Goal: Task Accomplishment & Management: Manage account settings

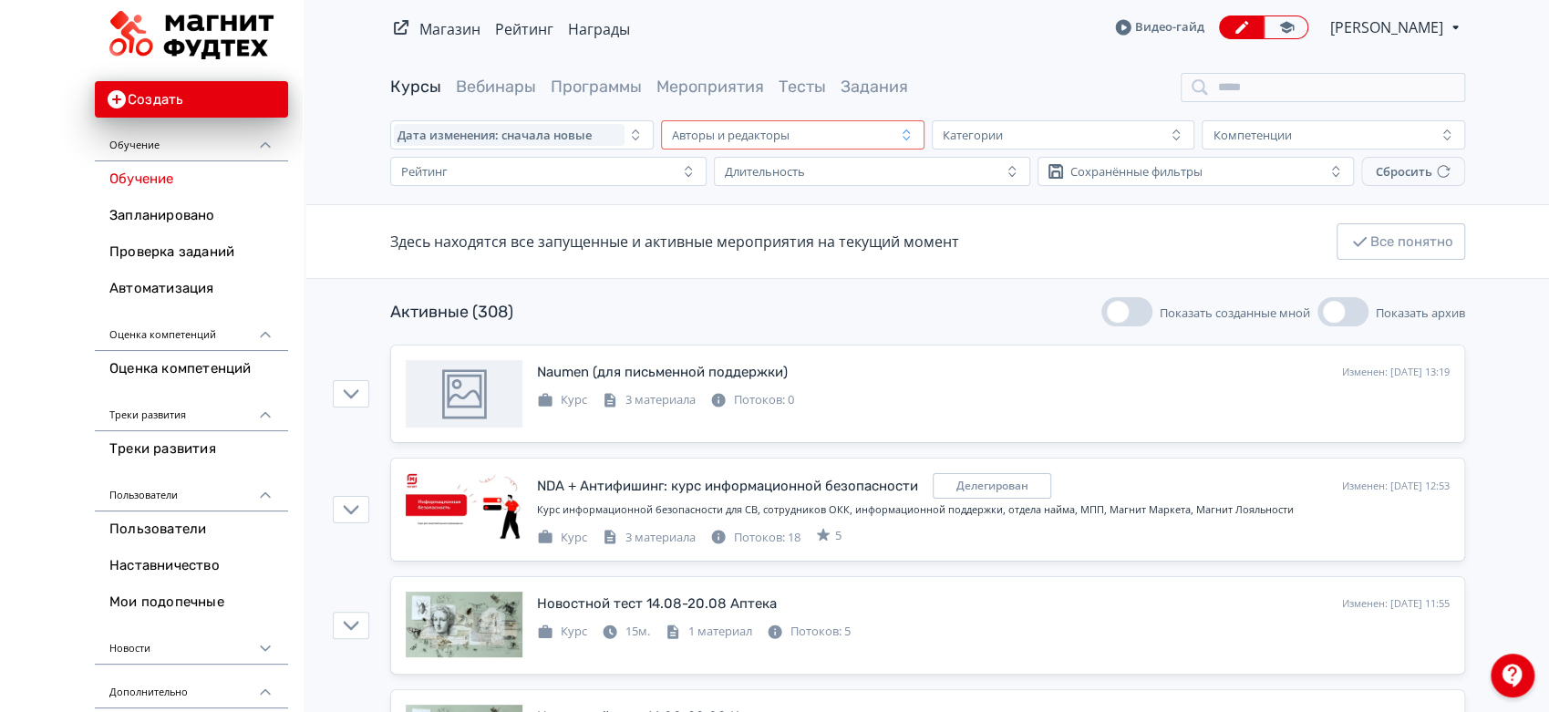
scroll to position [101, 0]
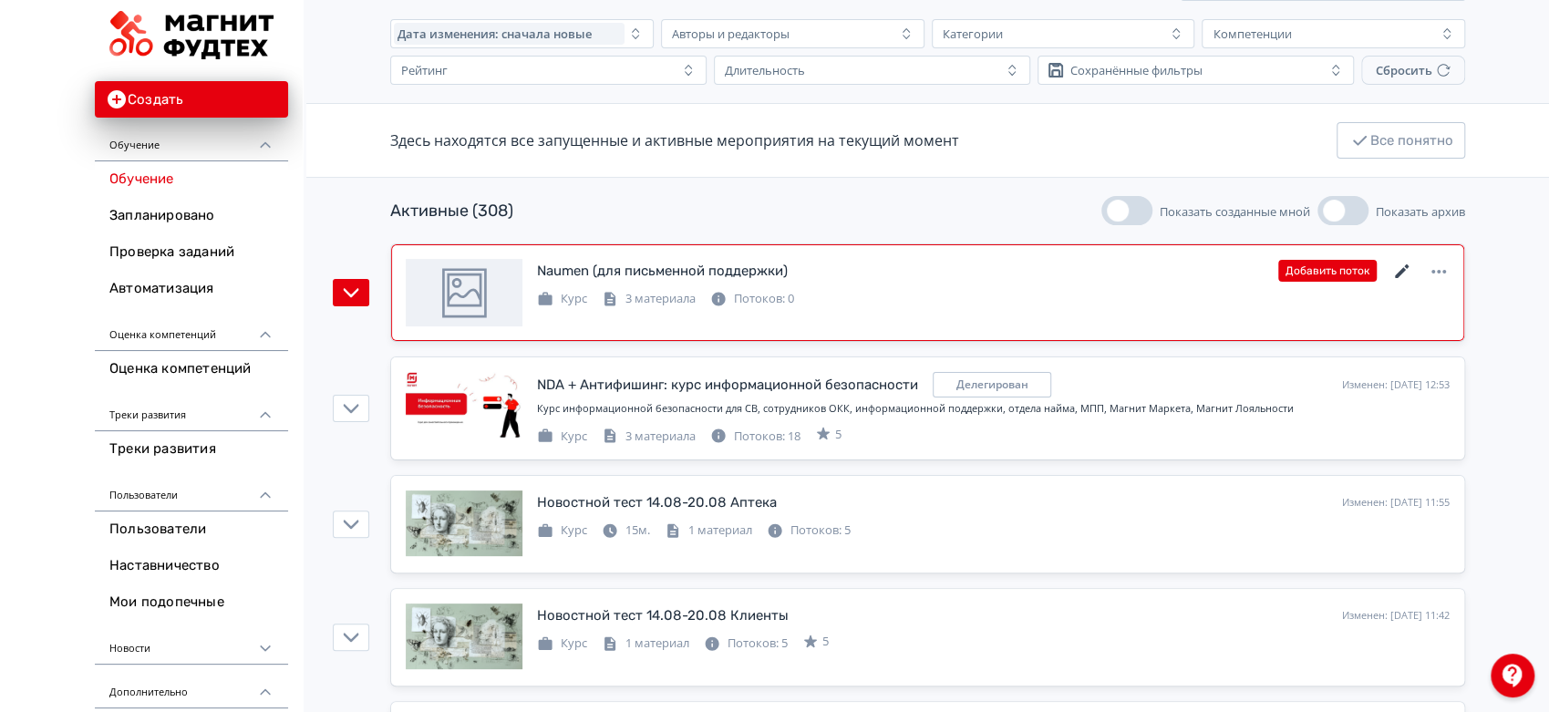
click at [1391, 273] on icon at bounding box center [1402, 272] width 22 height 22
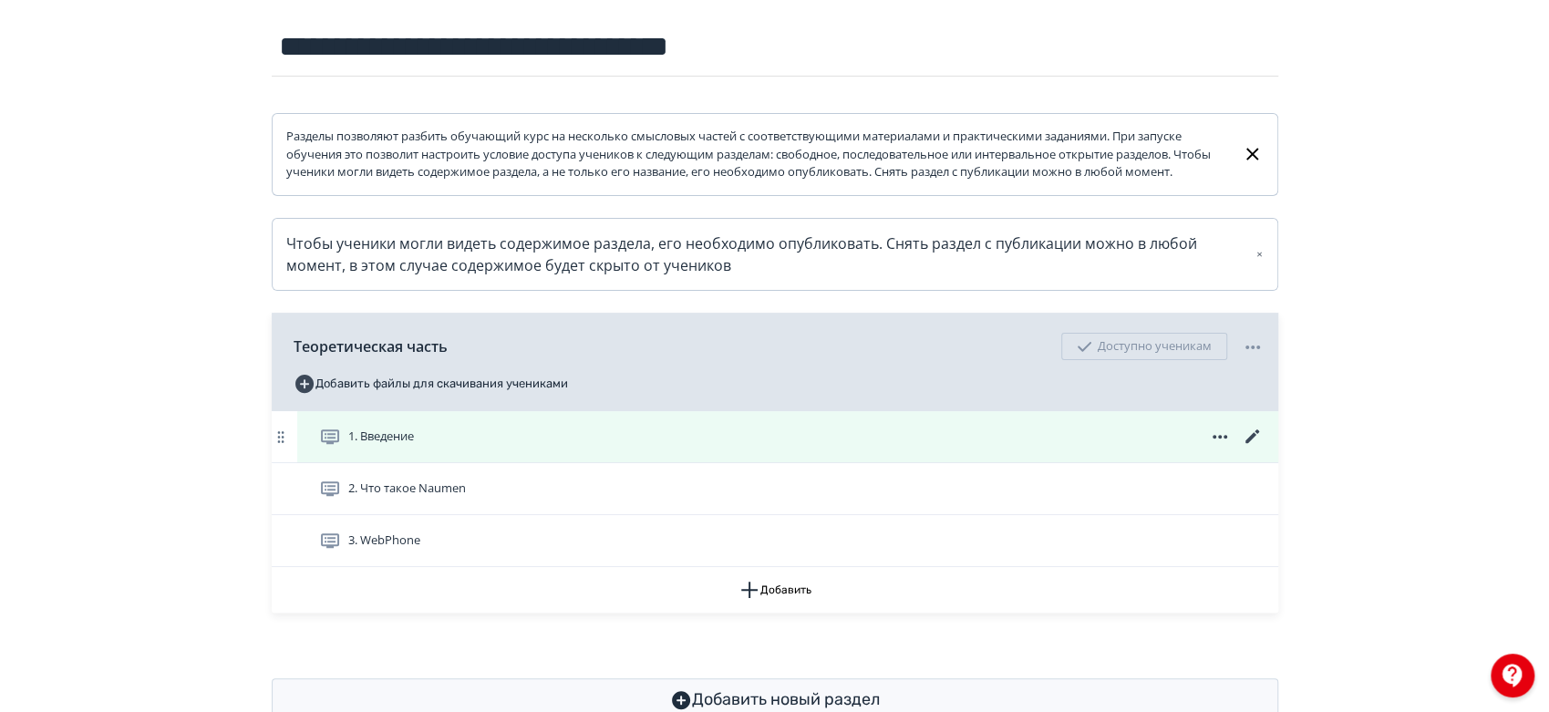
click at [1251, 448] on icon at bounding box center [1252, 437] width 22 height 22
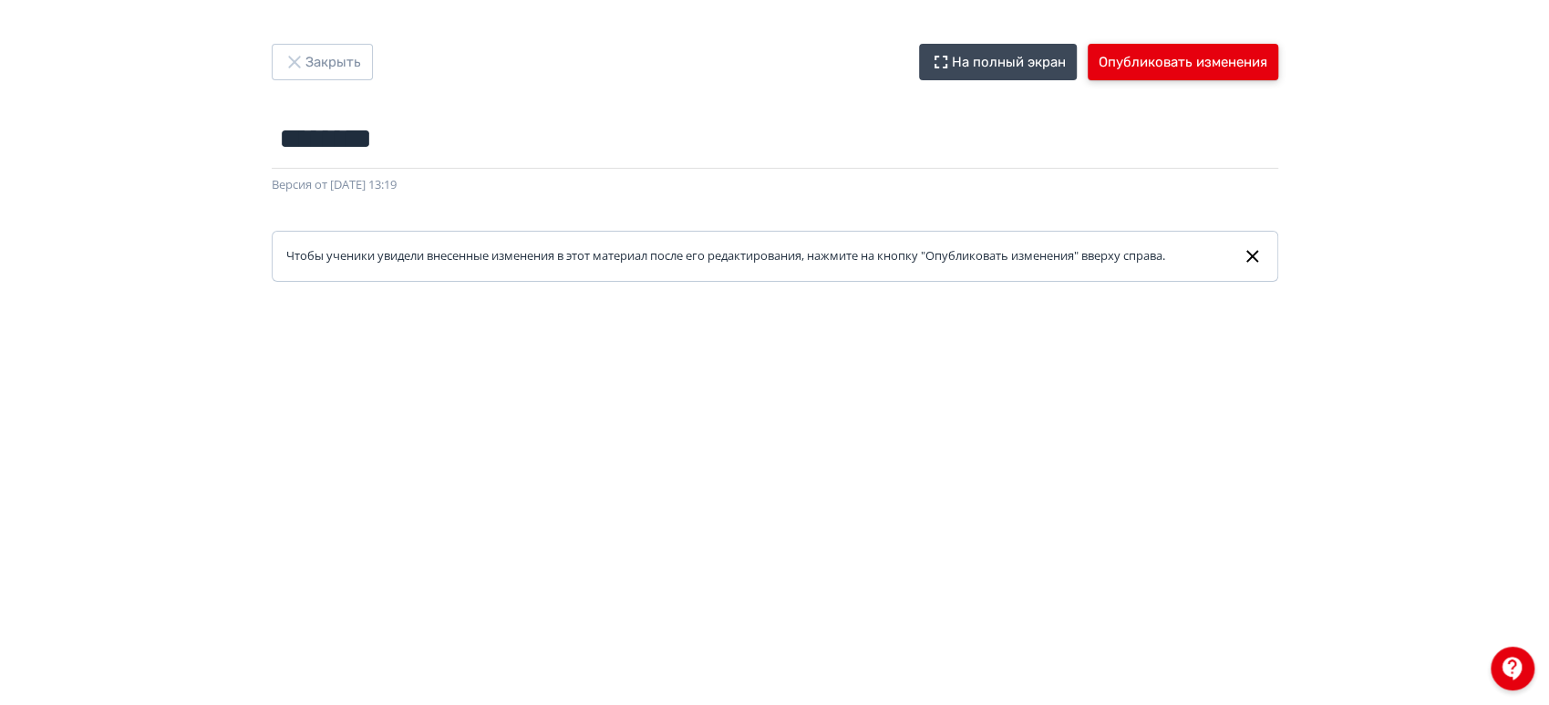
click at [1190, 57] on button "Опубликовать изменения" at bounding box center [1182, 62] width 191 height 36
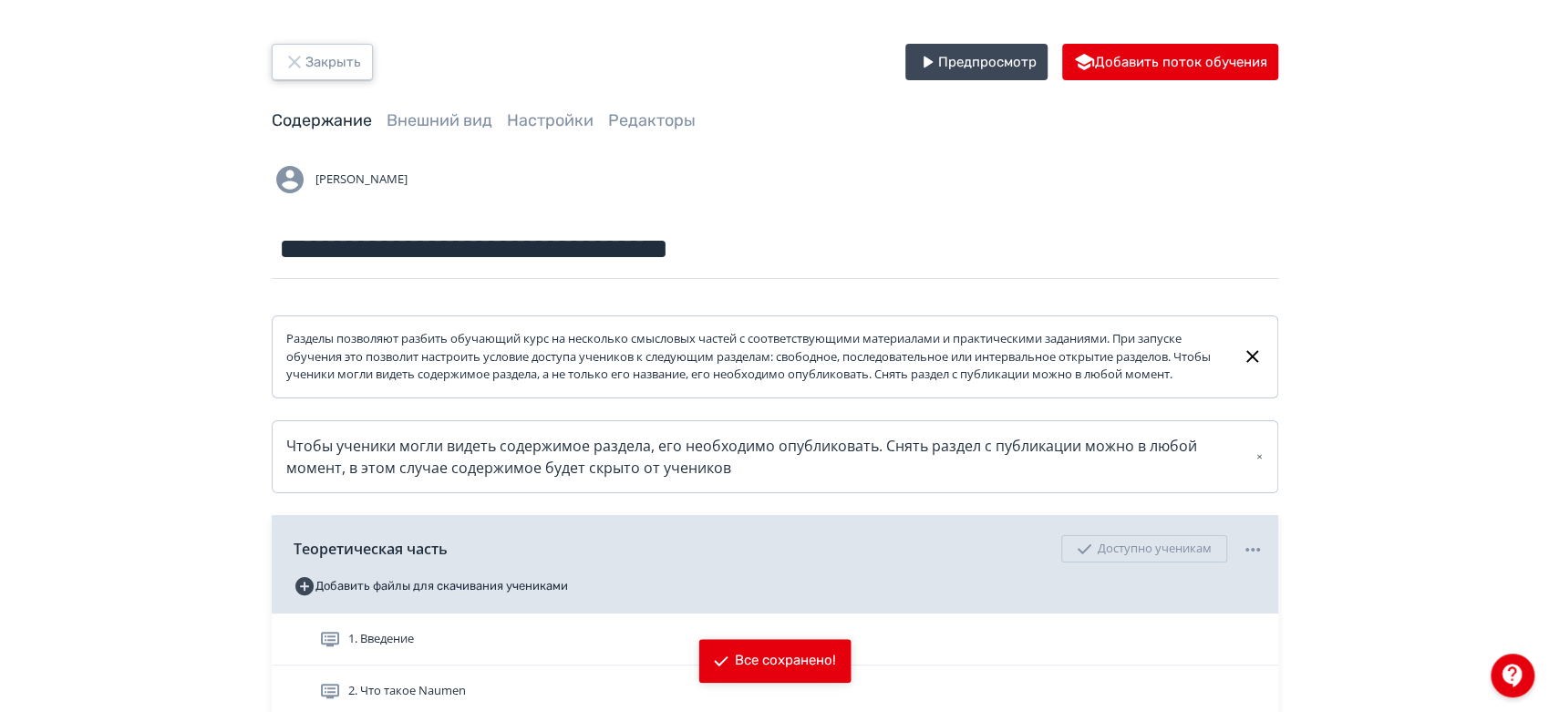
click at [345, 69] on button "Закрыть" at bounding box center [322, 62] width 101 height 36
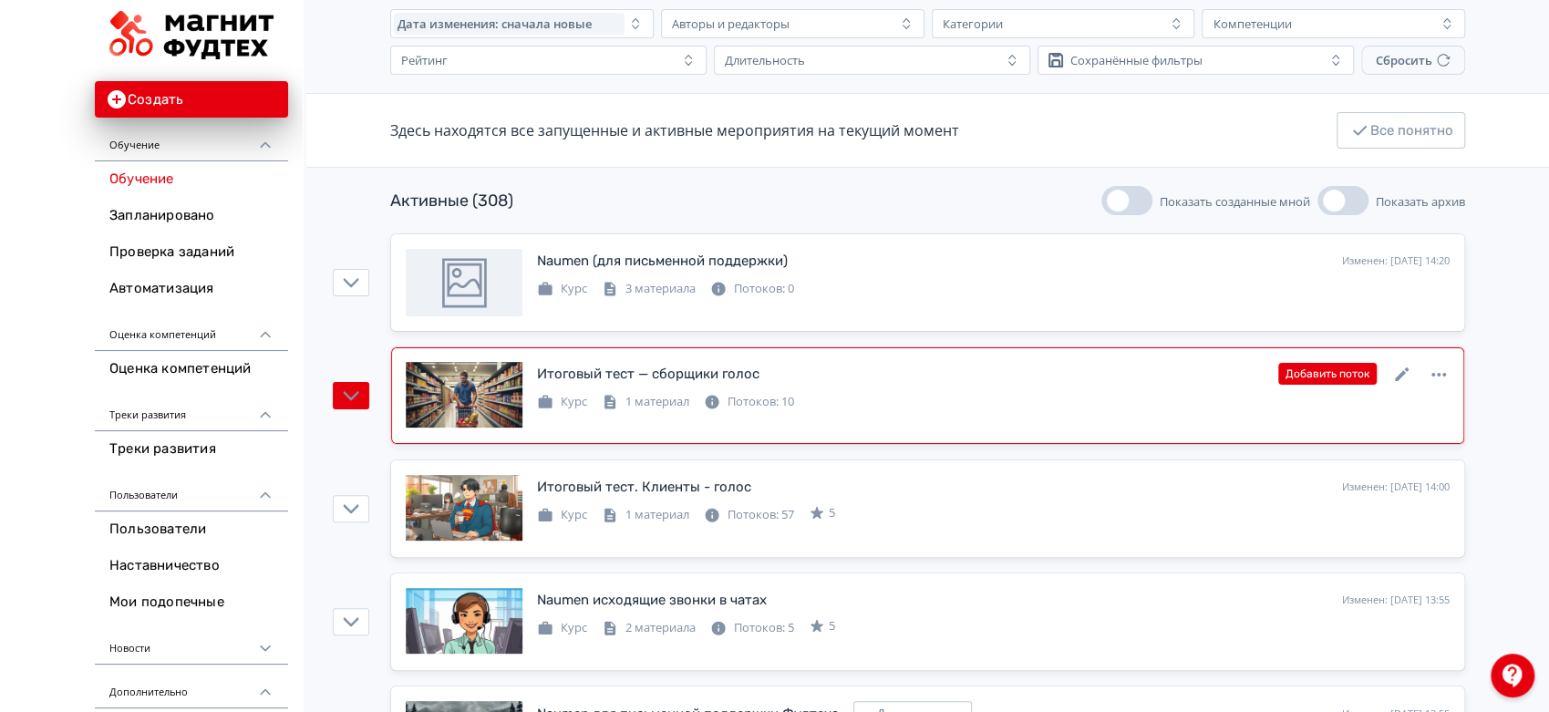
scroll to position [101, 0]
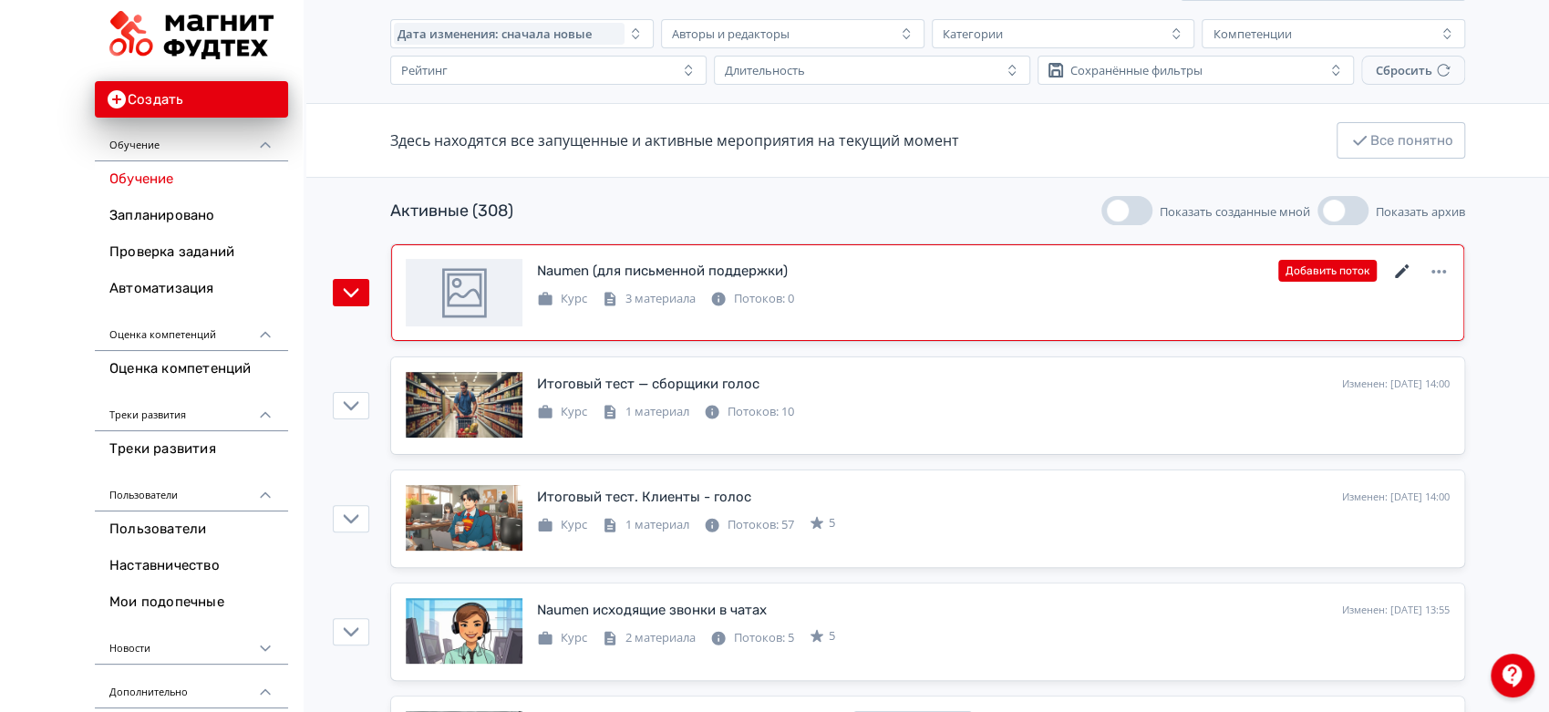
click at [1397, 273] on icon at bounding box center [1402, 271] width 14 height 14
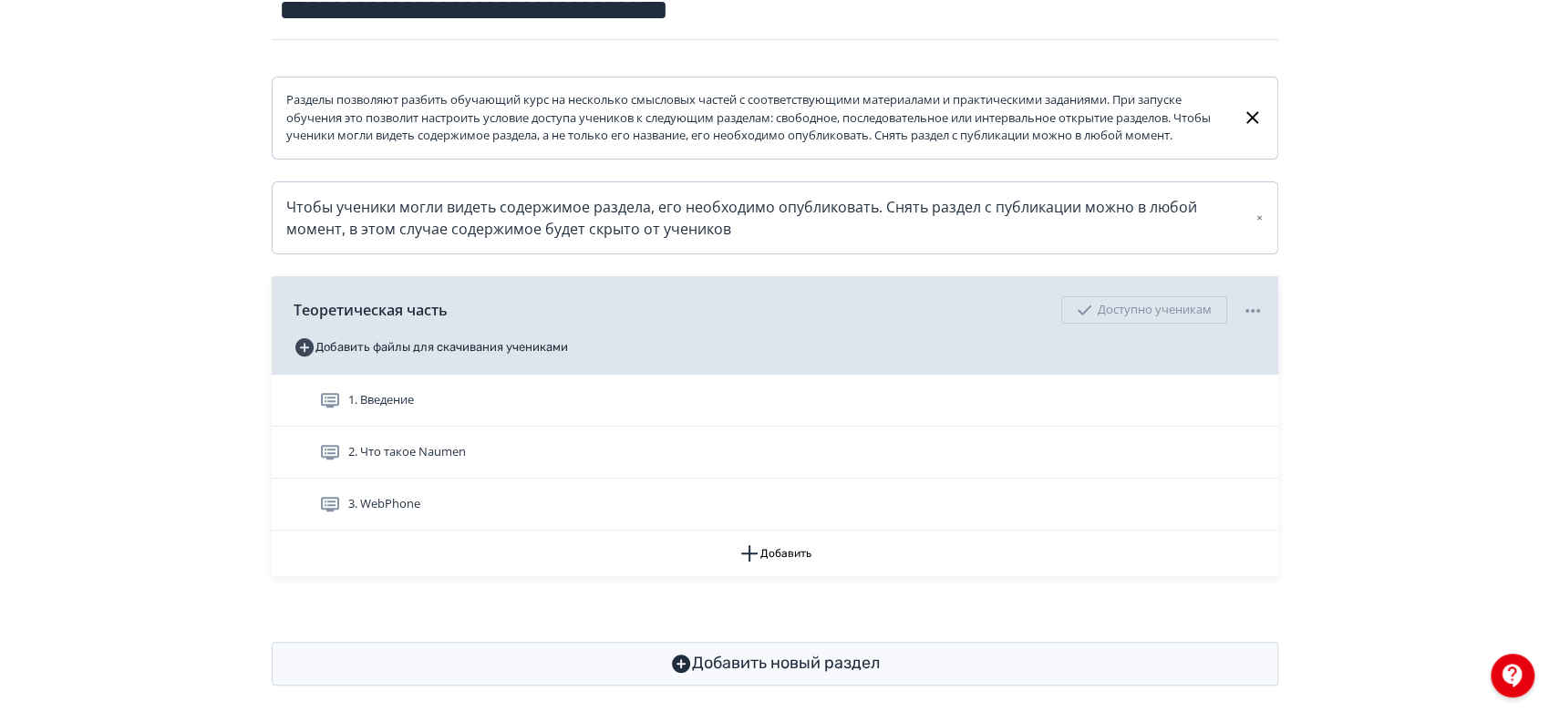
scroll to position [273, 0]
